Goal: Complete application form

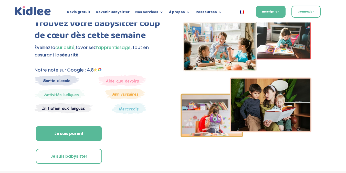
click at [128, 111] on img at bounding box center [129, 109] width 35 height 12
click at [129, 110] on img at bounding box center [129, 109] width 35 height 12
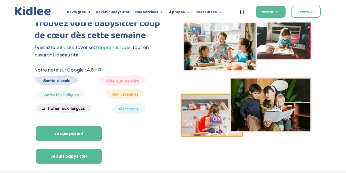
click at [73, 159] on link "Je suis babysitter" at bounding box center [69, 156] width 66 height 15
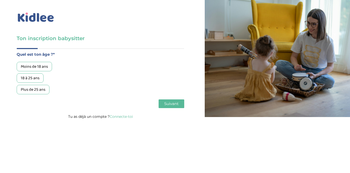
click at [41, 91] on div "Plus de 25 ans" at bounding box center [33, 89] width 33 height 9
click at [172, 105] on span "Suivant" at bounding box center [171, 103] width 14 height 5
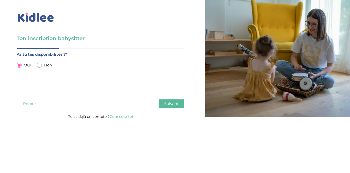
click at [169, 107] on button "Suivant" at bounding box center [171, 104] width 26 height 9
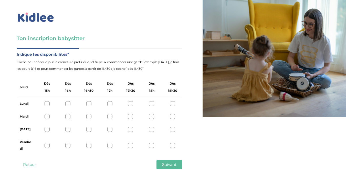
scroll to position [10, 0]
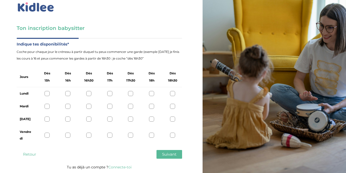
click at [46, 95] on div at bounding box center [47, 93] width 5 height 5
click at [47, 93] on icon at bounding box center [47, 94] width 4 height 4
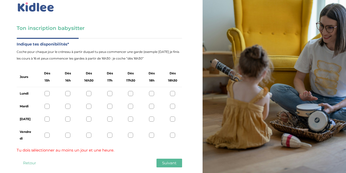
click at [47, 94] on div at bounding box center [47, 93] width 5 height 5
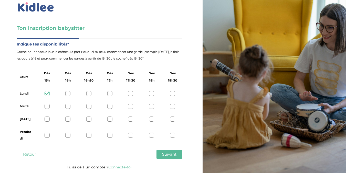
click at [49, 108] on div at bounding box center [47, 106] width 5 height 5
click at [49, 120] on div at bounding box center [47, 119] width 5 height 5
click at [50, 137] on div "Vendredi" at bounding box center [99, 135] width 165 height 19
click at [47, 136] on div at bounding box center [47, 135] width 5 height 5
click at [166, 155] on span "Suivant" at bounding box center [169, 154] width 14 height 5
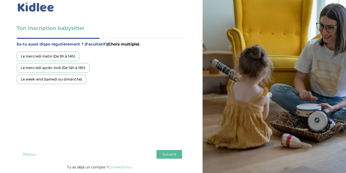
click at [47, 55] on div "Le mercredi matin (De 9h à 14h)" at bounding box center [48, 56] width 62 height 9
click at [51, 66] on div "Le mercredi après-midi (De 14h à 19h)" at bounding box center [53, 67] width 73 height 9
click at [54, 58] on div "Le mercredi matin (De 9h à 14h)" at bounding box center [48, 56] width 62 height 9
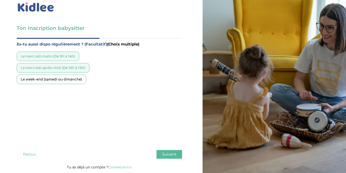
click at [163, 153] on span "Suivant" at bounding box center [169, 154] width 14 height 5
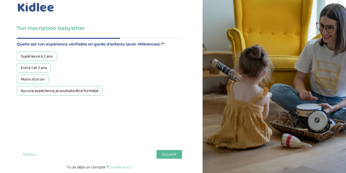
click at [30, 57] on div "Supérieure à 2 ans" at bounding box center [37, 56] width 40 height 9
click at [53, 90] on div "Aucune expérience, je souhaite être formé(e)" at bounding box center [60, 90] width 86 height 9
click at [168, 154] on span "Suivant" at bounding box center [169, 154] width 14 height 5
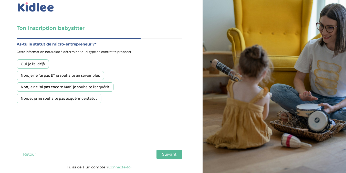
click at [41, 78] on div "Non, je ne l'ai pas ET je souhaite en savoir plus" at bounding box center [60, 75] width 87 height 9
click at [169, 154] on span "Suivant" at bounding box center [169, 154] width 14 height 5
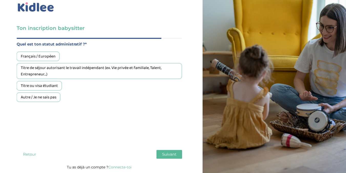
click at [28, 57] on div "Français / Européen" at bounding box center [38, 56] width 43 height 9
click at [167, 152] on span "Suivant" at bounding box center [169, 154] width 14 height 5
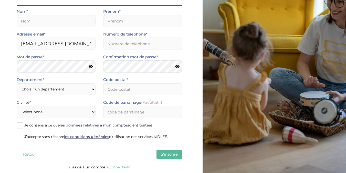
scroll to position [17, 0]
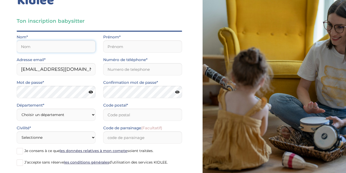
click at [32, 46] on input "text" at bounding box center [56, 46] width 79 height 12
type input "Bakiri"
type input "Lila"
type input "0660241188"
type input "75014"
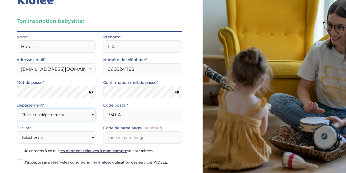
click at [94, 113] on select "Choisir un département Paris (75) Hauts-de-Seine (92) Yvelines (78) Val-de-Marn…" at bounding box center [56, 115] width 79 height 12
select select "75"
click at [17, 109] on select "Choisir un département Paris (75) Hauts-de-Seine (92) Yvelines (78) Val-de-Marn…" at bounding box center [56, 115] width 79 height 12
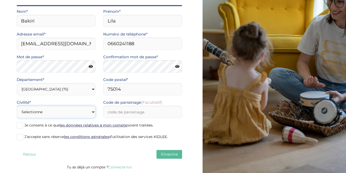
click at [94, 112] on select "Selectionne Mr Mme" at bounding box center [56, 112] width 79 height 12
select select "1"
click at [17, 106] on select "Selectionne Mr Mme" at bounding box center [56, 112] width 79 height 12
click at [164, 148] on div "Quel est ton âge ?* Moins de 18 ans 18 à 25 ans Plus de 25 ans As tu tes dispon…" at bounding box center [99, 84] width 165 height 159
click at [168, 154] on span "S'inscrire" at bounding box center [169, 154] width 17 height 5
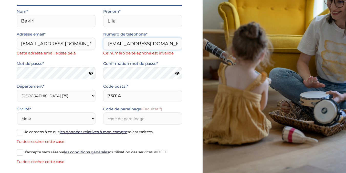
click at [158, 46] on input "lila-bakiri@hotmail.fr" at bounding box center [142, 44] width 79 height 12
type input "0660241188"
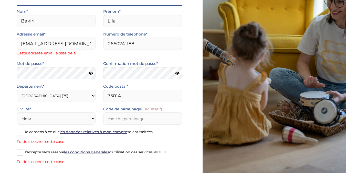
drag, startPoint x: 19, startPoint y: 130, endPoint x: 34, endPoint y: 140, distance: 17.7
click at [20, 131] on span at bounding box center [20, 132] width 6 height 6
click at [0, 0] on input "Je consens à ce que les données relatives à mon compte soient traitées." at bounding box center [0, 0] width 0 height 0
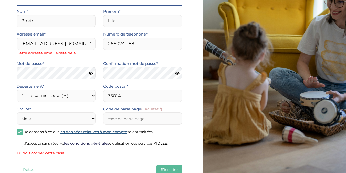
scroll to position [58, 0]
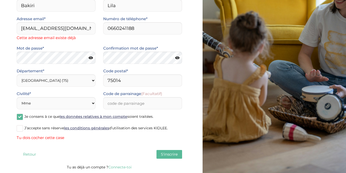
click at [21, 128] on span at bounding box center [20, 128] width 6 height 6
click at [0, 0] on input "J’accepte sans réserve les conditions générales d’utilisation des services KIDL…" at bounding box center [0, 0] width 0 height 0
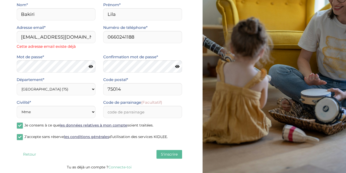
click at [167, 154] on span "S'inscrire" at bounding box center [169, 154] width 17 height 5
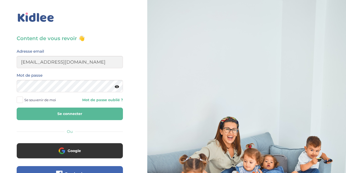
click at [80, 114] on button "Se connecter" at bounding box center [70, 114] width 106 height 13
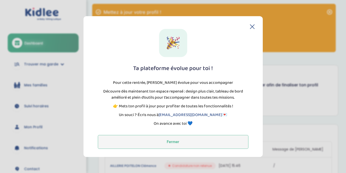
click at [176, 142] on button "Fermer" at bounding box center [173, 142] width 151 height 14
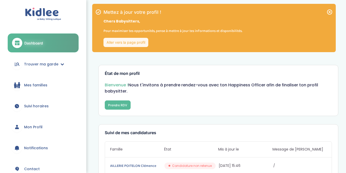
click at [42, 84] on span "Mes familles" at bounding box center [35, 85] width 23 height 5
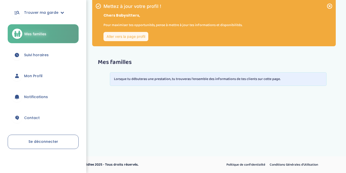
scroll to position [53, 0]
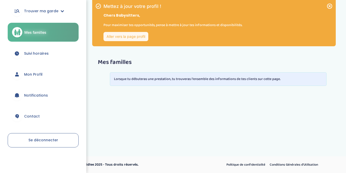
click at [46, 139] on span "Se déconnecter" at bounding box center [43, 140] width 30 height 5
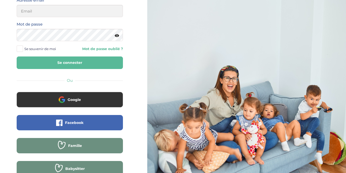
scroll to position [71, 0]
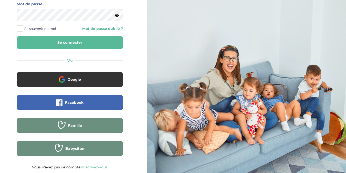
type input "[EMAIL_ADDRESS][DOMAIN_NAME]"
click at [119, 37] on button "Se connecter" at bounding box center [70, 42] width 106 height 13
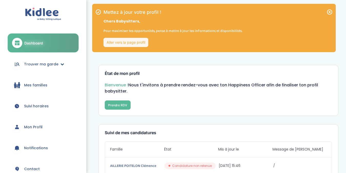
click at [61, 62] on link "Trouver ma garde" at bounding box center [43, 64] width 71 height 18
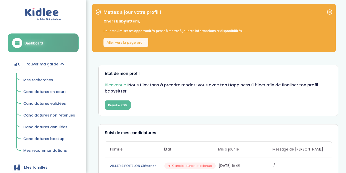
click at [51, 80] on span "Mes recherches" at bounding box center [38, 80] width 30 height 5
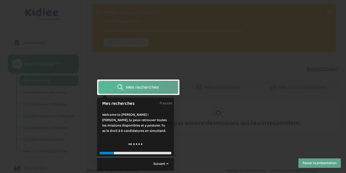
scroll to position [6, 0]
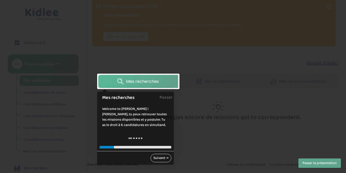
click at [152, 157] on link "Suivant →" at bounding box center [161, 158] width 21 height 8
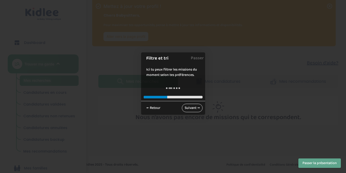
click at [194, 106] on link "Suivant →" at bounding box center [192, 108] width 21 height 8
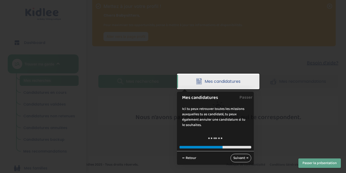
click at [245, 156] on link "Suivant →" at bounding box center [240, 158] width 21 height 8
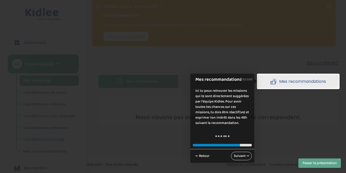
click at [245, 156] on link "Suivant →" at bounding box center [241, 156] width 21 height 8
